Goal: Task Accomplishment & Management: Complete application form

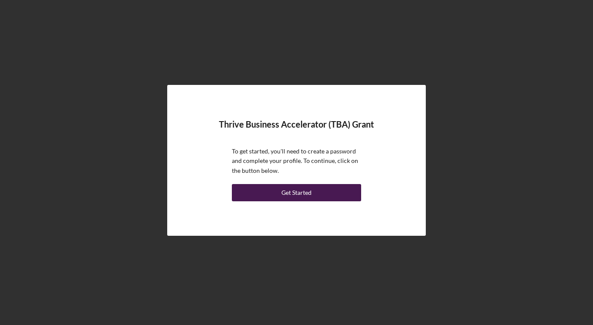
click at [303, 196] on div "Get Started" at bounding box center [297, 192] width 30 height 17
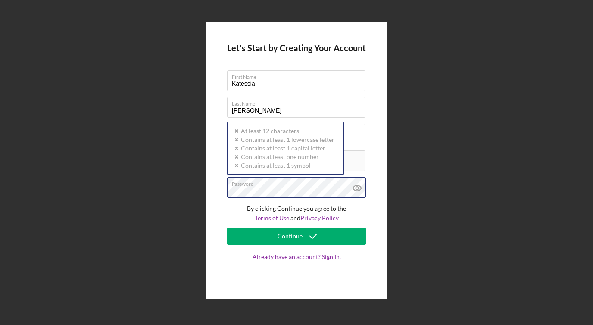
click at [284, 186] on div "Password Icon/icon-validation-no At least 12 characters Icon/icon-validation-no…" at bounding box center [296, 188] width 139 height 22
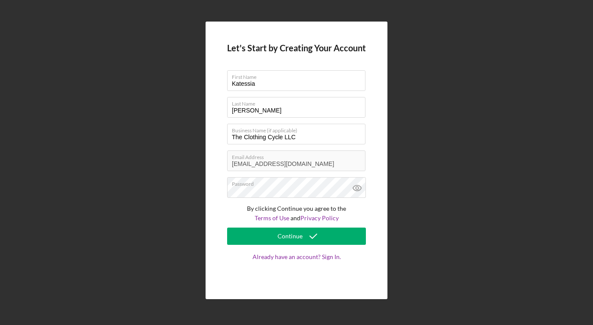
click at [396, 193] on div "Let's Start by Creating Your Account First Name [PERSON_NAME] Last Name [PERSON…" at bounding box center [296, 160] width 585 height 321
click at [354, 193] on icon at bounding box center [358, 188] width 22 height 22
click at [355, 192] on icon at bounding box center [358, 188] width 22 height 22
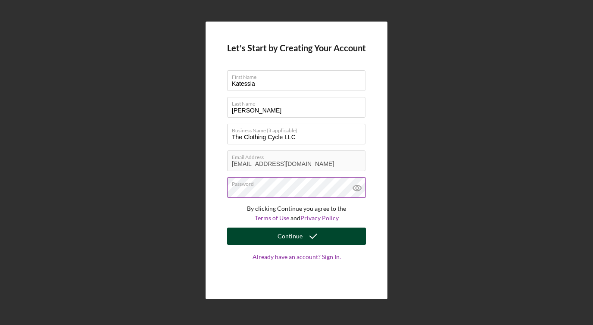
click at [332, 229] on button "Continue" at bounding box center [296, 236] width 139 height 17
